Goal: Information Seeking & Learning: Understand process/instructions

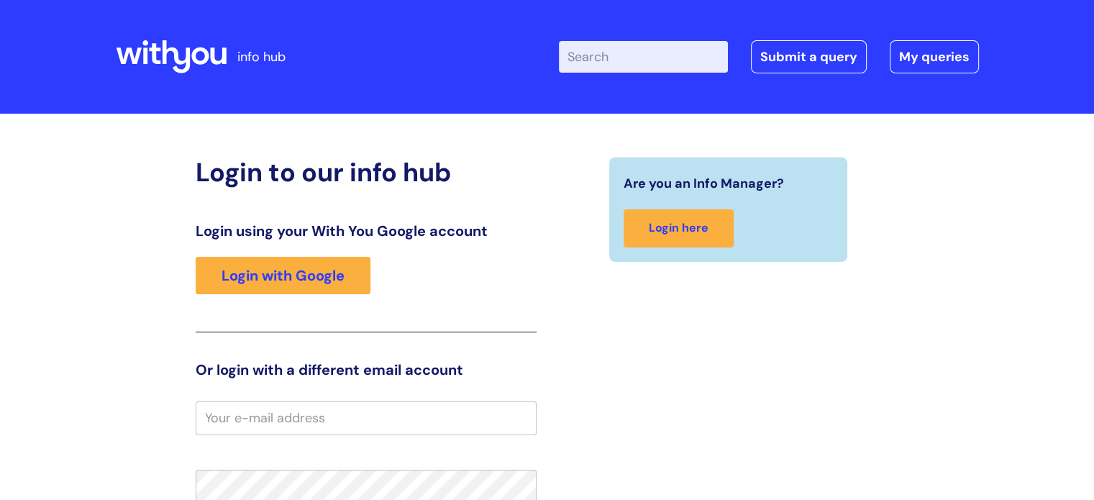
click at [663, 56] on input "Enter your search term here..." at bounding box center [643, 57] width 169 height 32
type input "sabatical"
click button "Search" at bounding box center [0, 0] width 0 height 0
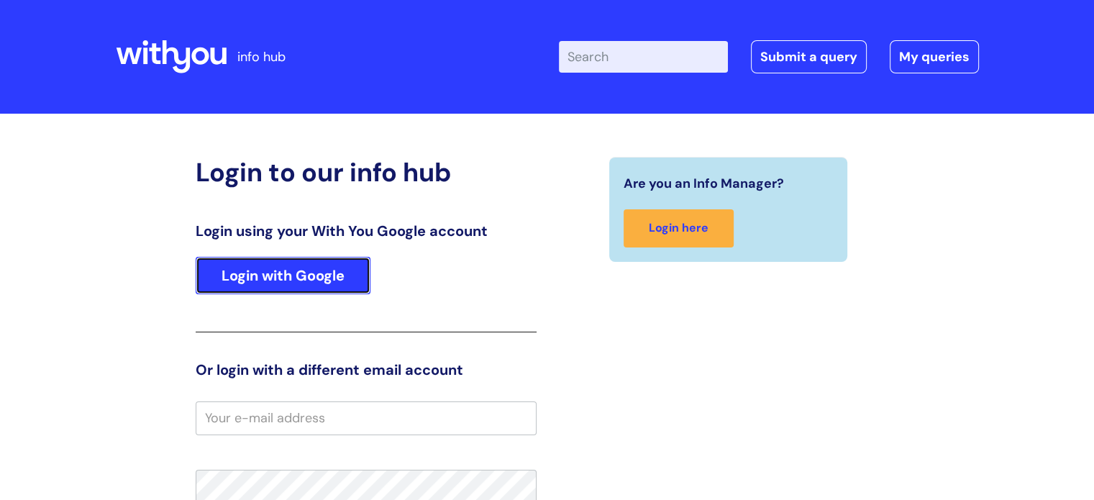
click at [305, 287] on link "Login with Google" at bounding box center [283, 275] width 175 height 37
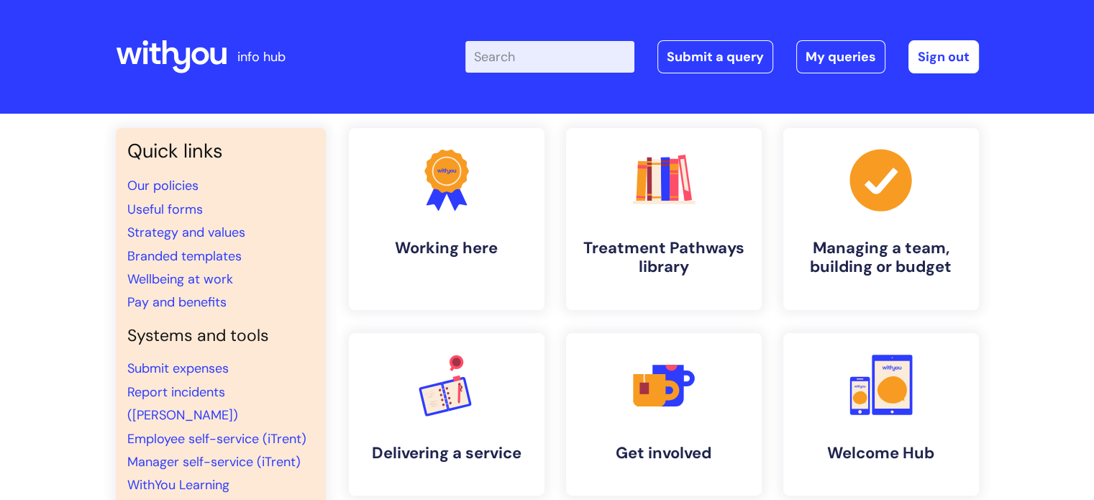
click at [562, 49] on input "Enter your search term here..." at bounding box center [549, 57] width 169 height 32
type input "sab"
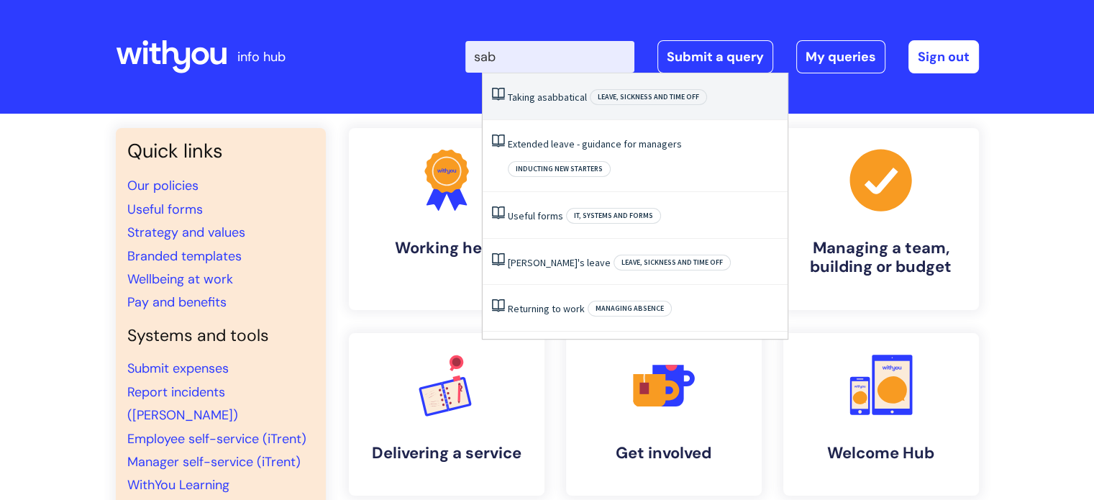
click at [551, 94] on span "sabbatical" at bounding box center [564, 97] width 45 height 13
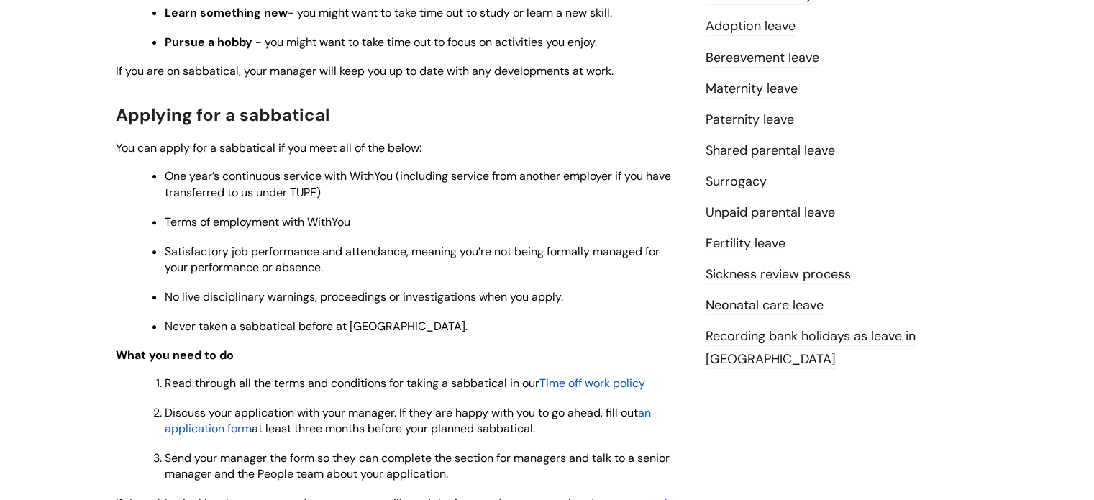
scroll to position [666, 0]
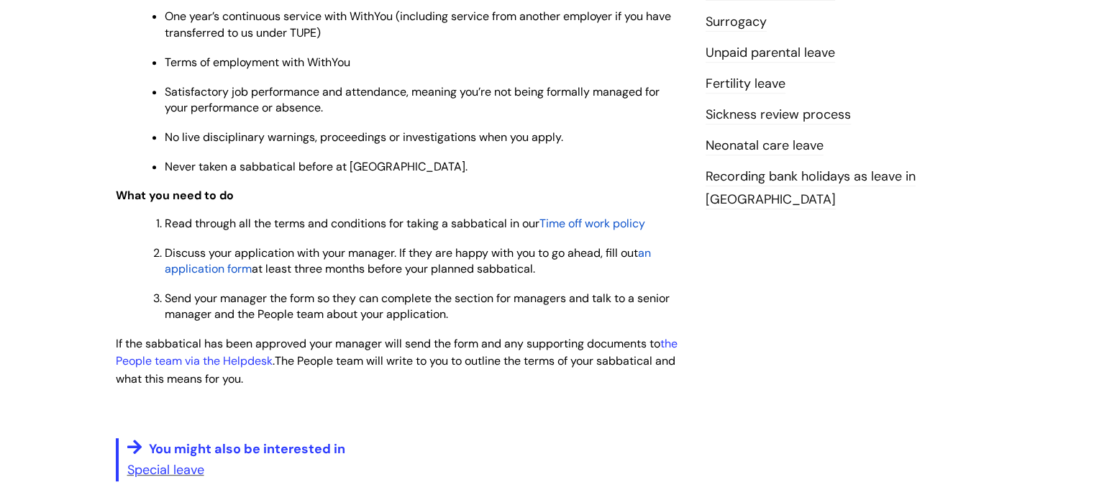
click at [197, 276] on span "an application form" at bounding box center [408, 260] width 486 height 31
